Goal: Navigation & Orientation: Find specific page/section

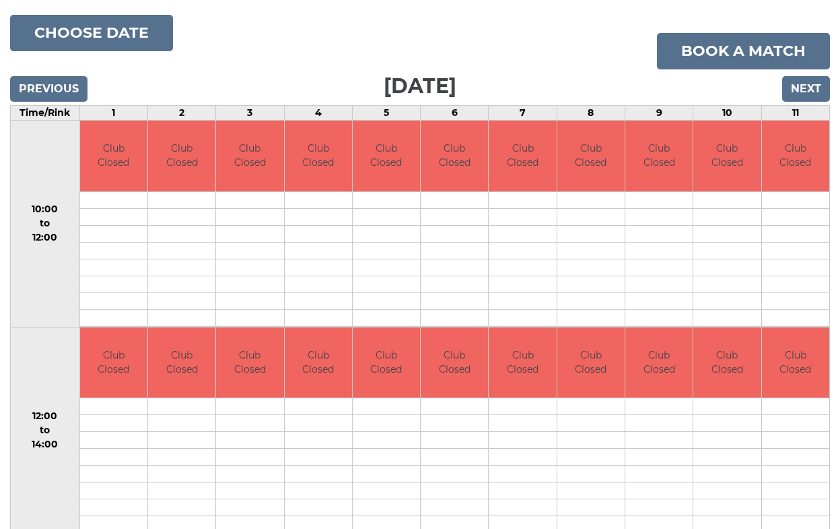
scroll to position [145, 0]
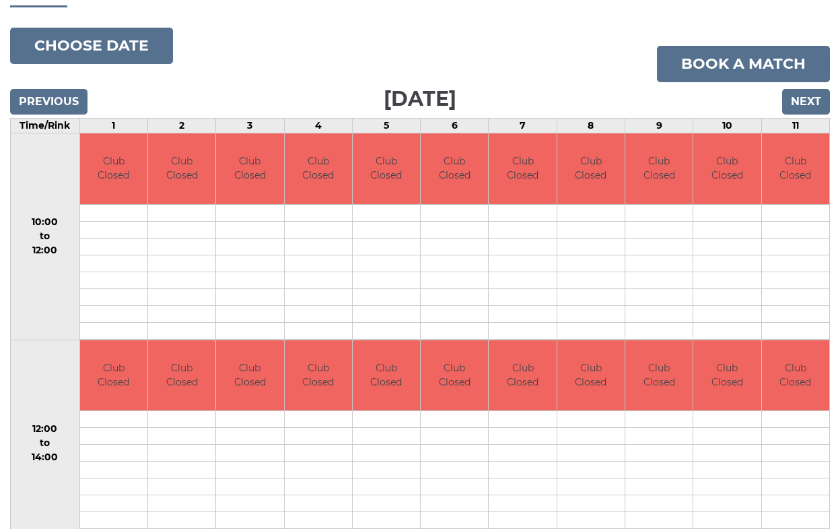
click at [802, 98] on input "Next" at bounding box center [807, 102] width 48 height 26
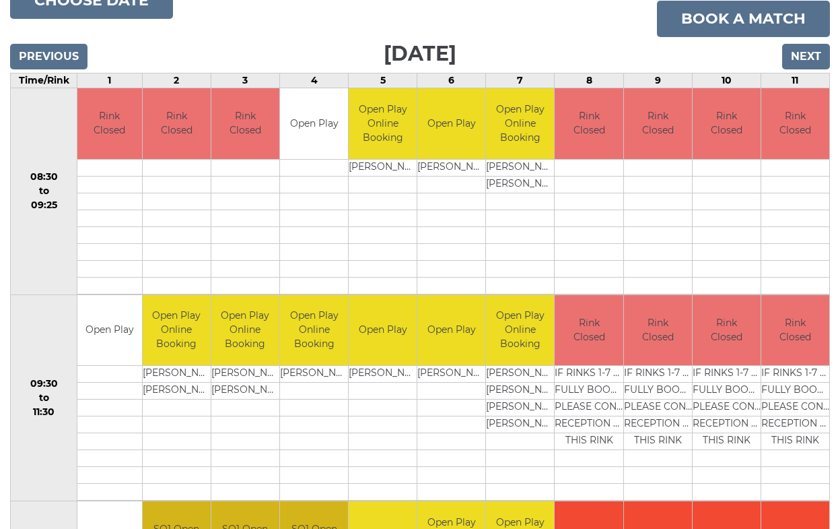
scroll to position [189, 0]
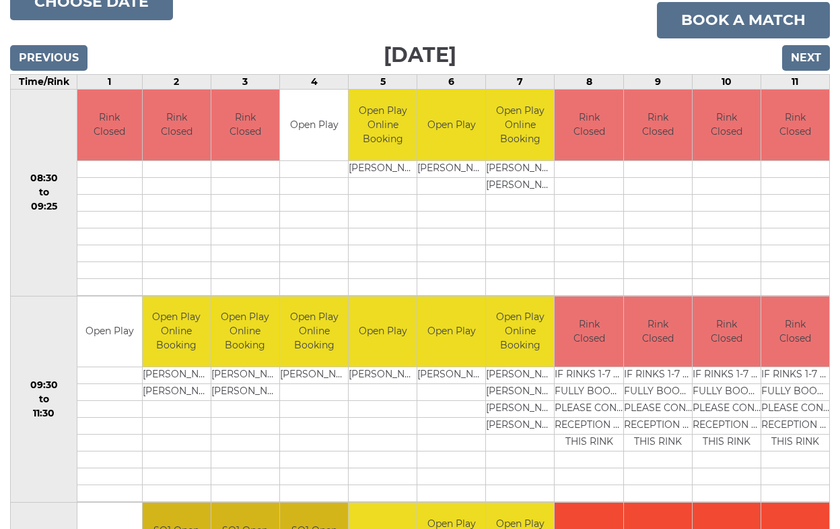
click at [807, 55] on input "Next" at bounding box center [807, 58] width 48 height 26
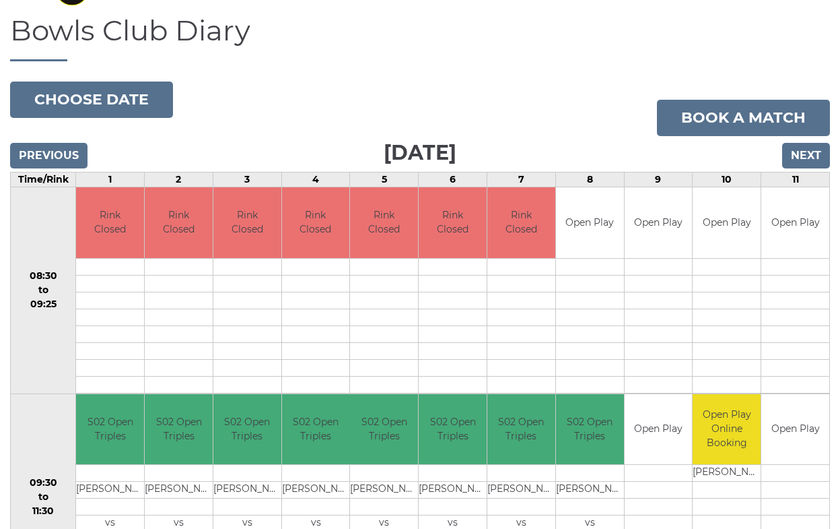
scroll to position [78, 0]
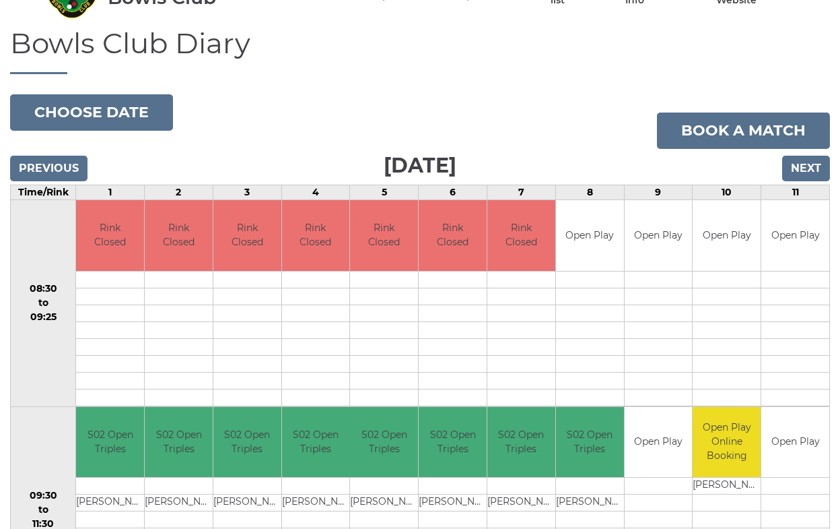
click at [813, 172] on input "Next" at bounding box center [807, 169] width 48 height 26
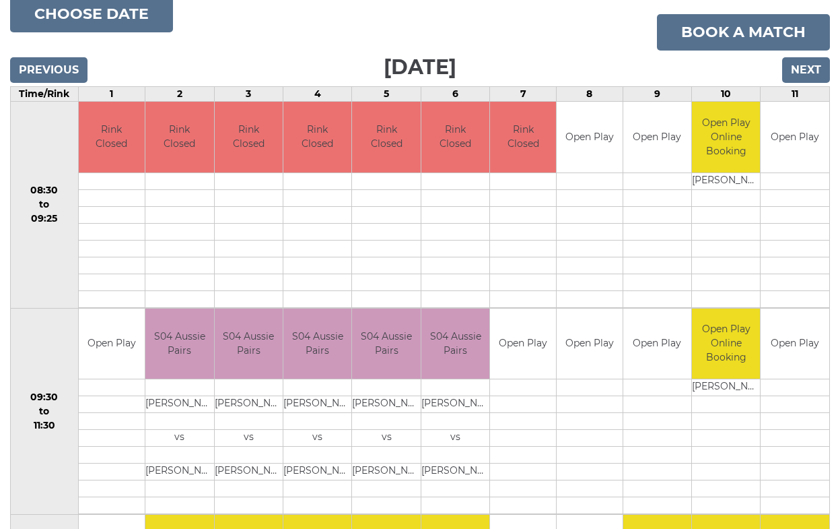
scroll to position [170, 0]
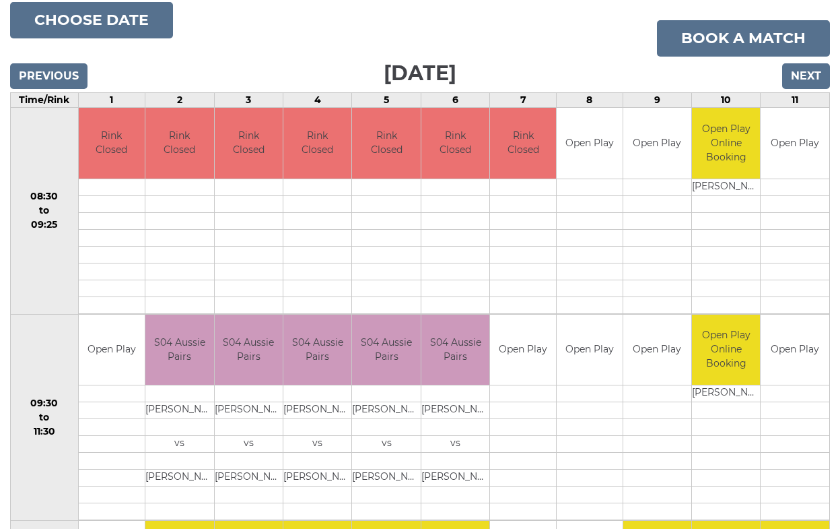
click at [804, 74] on input "Next" at bounding box center [807, 76] width 48 height 26
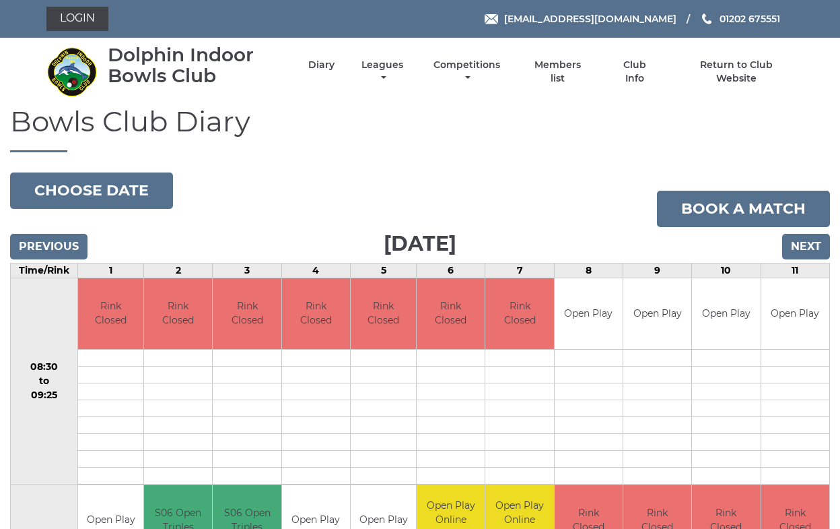
click at [811, 248] on input "Next" at bounding box center [807, 247] width 48 height 26
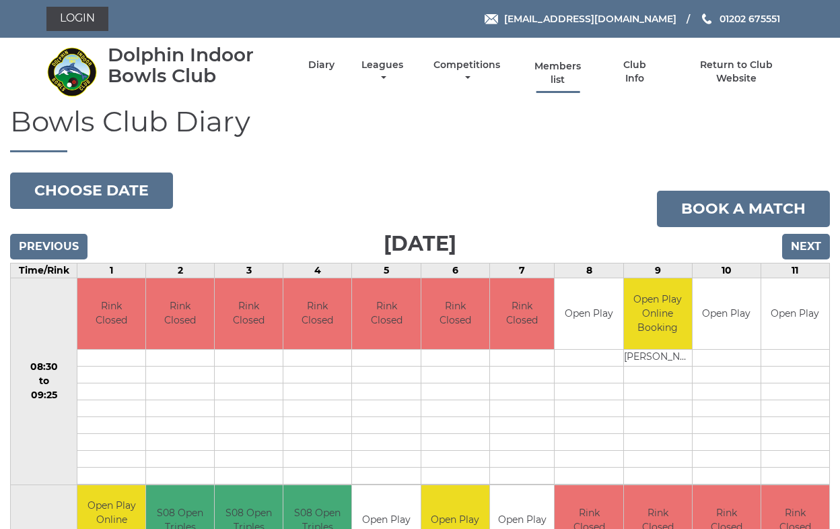
click at [570, 69] on link "Members list" at bounding box center [558, 73] width 62 height 26
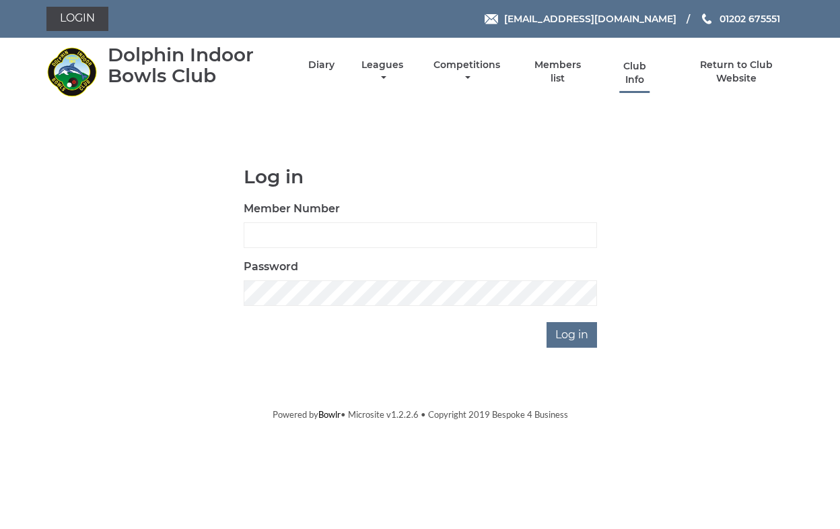
click at [637, 73] on link "Club Info" at bounding box center [635, 73] width 44 height 26
click at [644, 70] on link "Club Info" at bounding box center [635, 73] width 44 height 26
click at [735, 70] on link "Return to Club Website" at bounding box center [737, 73] width 114 height 26
